Goal: Find specific page/section: Find specific page/section

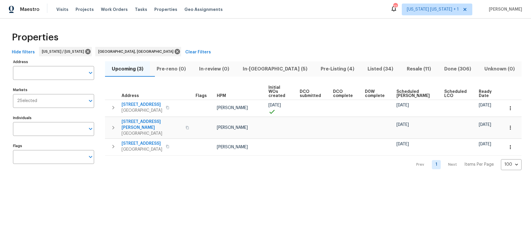
click at [317, 69] on span "Pre-Listing (4)" at bounding box center [337, 69] width 40 height 8
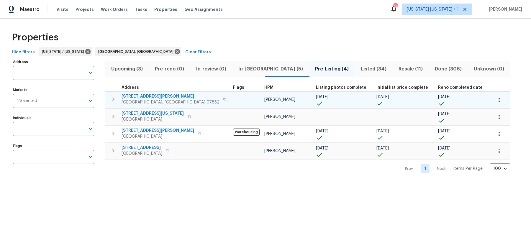
click at [142, 98] on span "[STREET_ADDRESS][PERSON_NAME]" at bounding box center [170, 96] width 98 height 6
click at [136, 101] on span "[GEOGRAPHIC_DATA], [GEOGRAPHIC_DATA] 07852" at bounding box center [170, 102] width 98 height 6
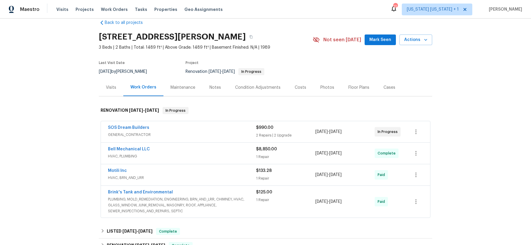
scroll to position [13, 0]
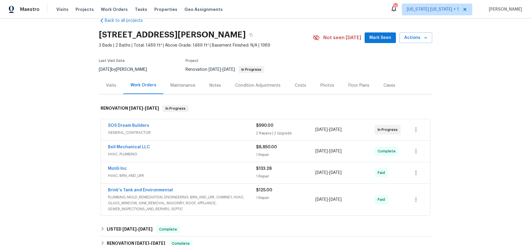
click at [216, 130] on span "GENERAL_CONTRACTOR" at bounding box center [182, 133] width 148 height 6
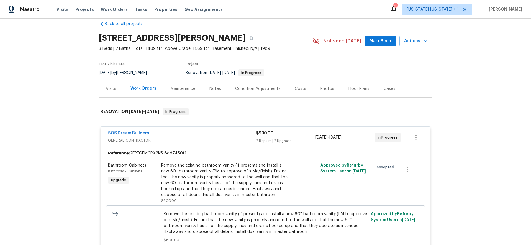
scroll to position [13, 0]
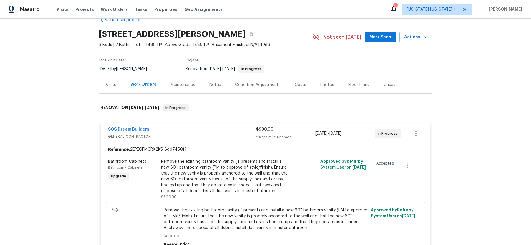
click at [323, 82] on div "Photos" at bounding box center [327, 85] width 14 height 6
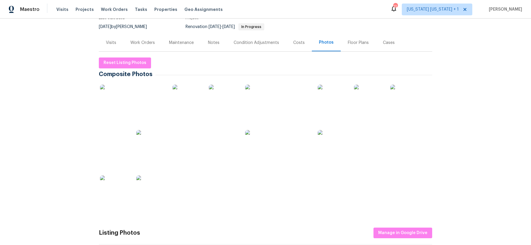
scroll to position [73, 0]
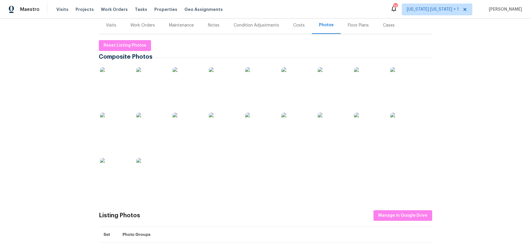
click at [328, 128] on img at bounding box center [332, 127] width 29 height 29
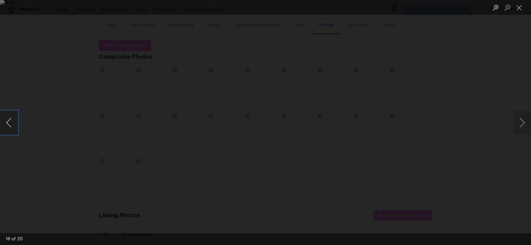
click at [5, 121] on button "Previous image" at bounding box center [9, 123] width 18 height 24
click at [424, 7] on button "Close lightbox" at bounding box center [519, 7] width 12 height 10
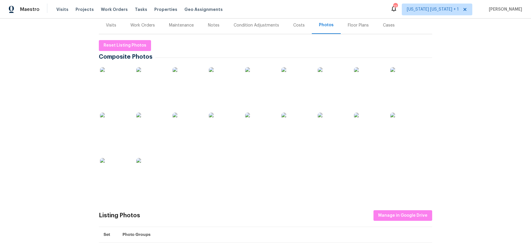
click at [141, 26] on div "Work Orders" at bounding box center [142, 25] width 24 height 6
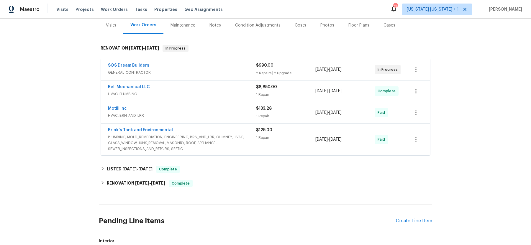
click at [221, 63] on div "SOS Dream Builders" at bounding box center [182, 66] width 148 height 7
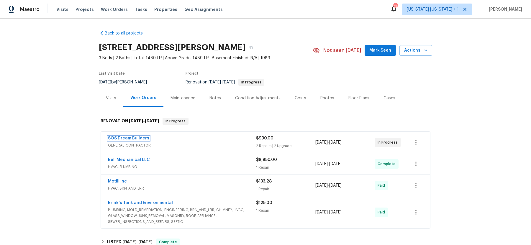
click at [128, 140] on link "SOS Dream Builders" at bounding box center [128, 138] width 41 height 4
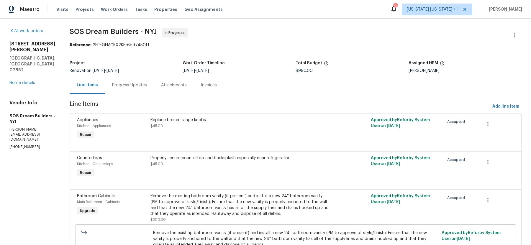
click at [142, 87] on div "Progress Updates" at bounding box center [129, 85] width 35 height 6
